Goal: Find specific page/section: Find specific page/section

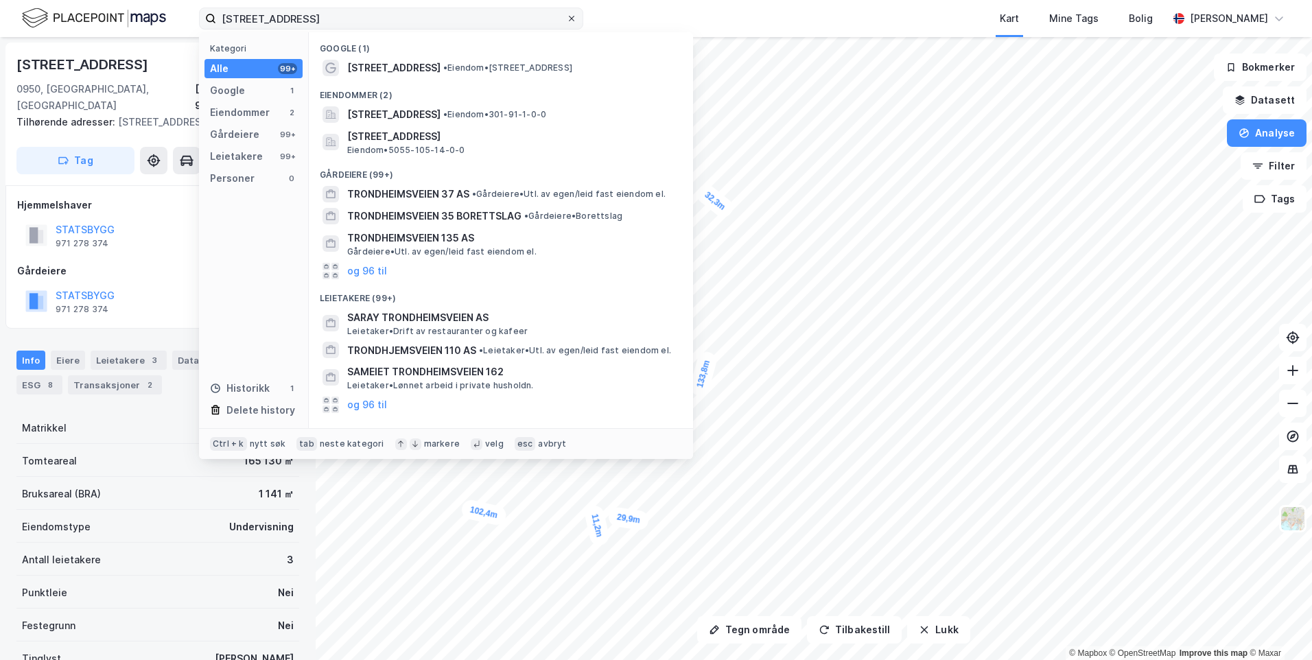
drag, startPoint x: 0, startPoint y: 0, endPoint x: 568, endPoint y: 21, distance: 568.5
click at [568, 24] on label "[STREET_ADDRESS]" at bounding box center [391, 19] width 384 height 22
click at [566, 24] on input "[STREET_ADDRESS]" at bounding box center [391, 18] width 350 height 21
click at [570, 19] on icon at bounding box center [571, 18] width 8 height 8
click at [566, 19] on input "[STREET_ADDRESS]" at bounding box center [391, 18] width 350 height 21
